Goal: Navigation & Orientation: Find specific page/section

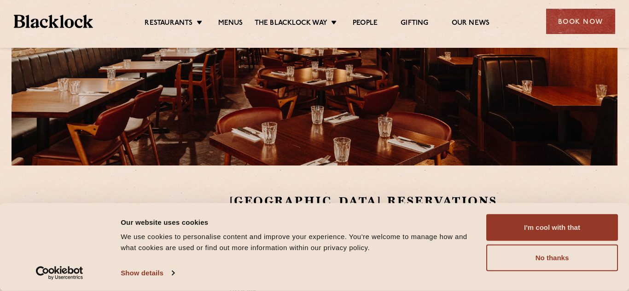
scroll to position [147, 0]
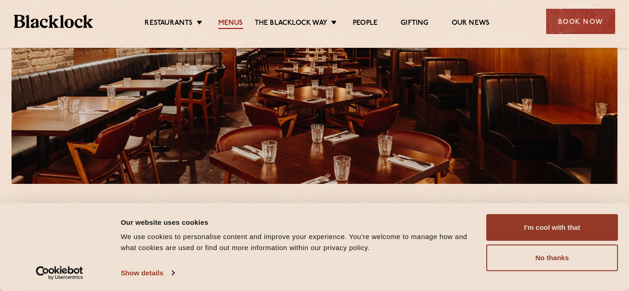
click at [233, 23] on link "Menus" at bounding box center [230, 24] width 25 height 10
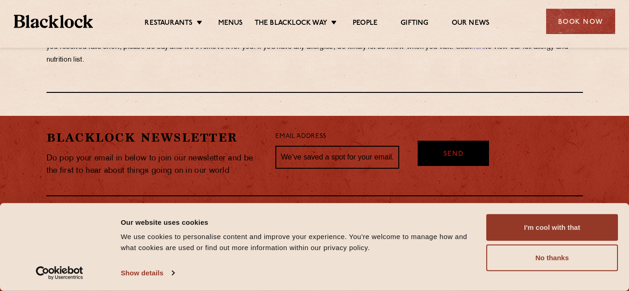
scroll to position [1696, 0]
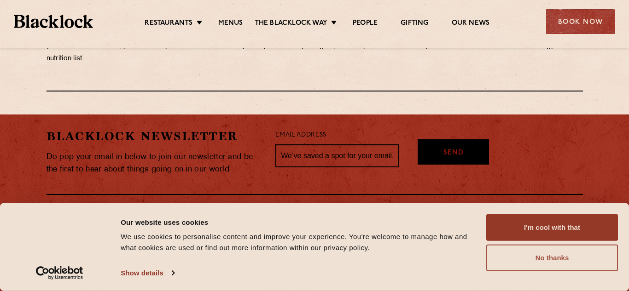
click at [534, 258] on button "No thanks" at bounding box center [552, 258] width 132 height 27
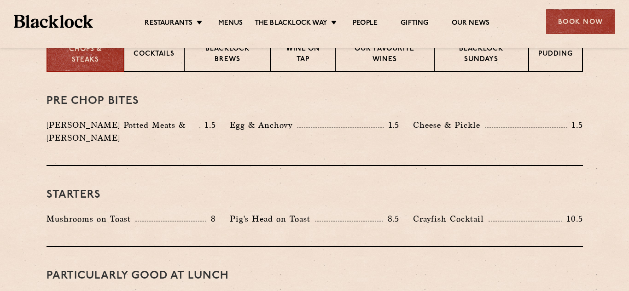
scroll to position [334, 0]
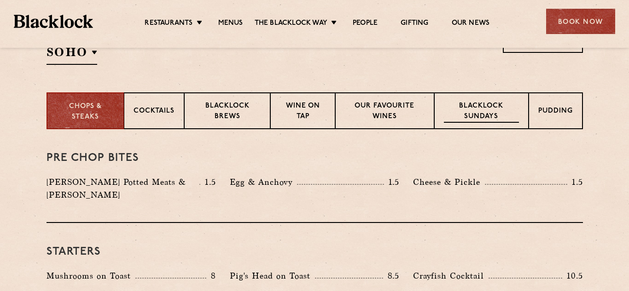
click at [480, 112] on p "Blacklock Sundays" at bounding box center [481, 112] width 75 height 22
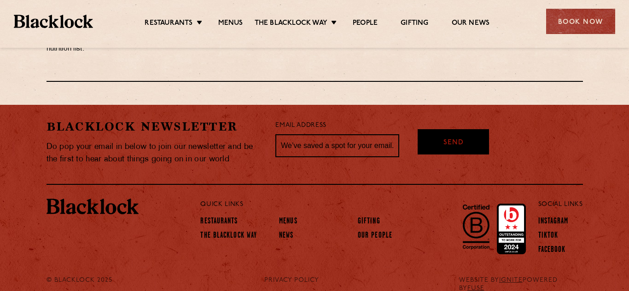
scroll to position [1146, 0]
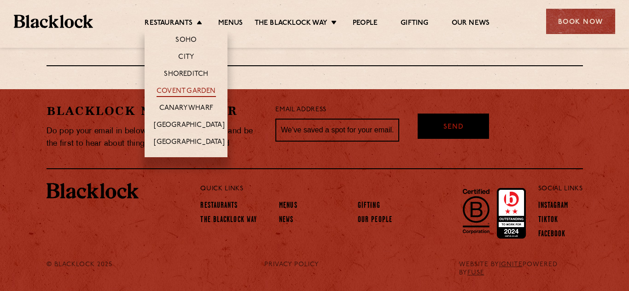
click at [187, 92] on link "Covent Garden" at bounding box center [186, 92] width 59 height 10
